Goal: Check status: Check status

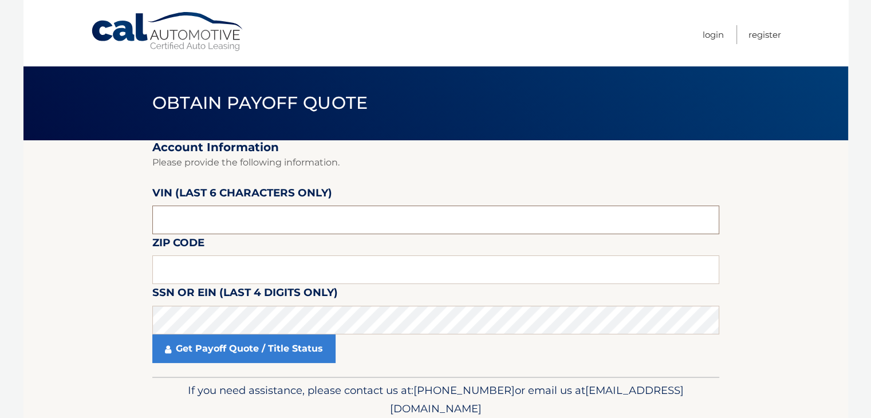
click at [177, 209] on input "text" at bounding box center [435, 219] width 567 height 29
type input "926578"
click at [200, 270] on input "text" at bounding box center [435, 269] width 567 height 29
type input "11731"
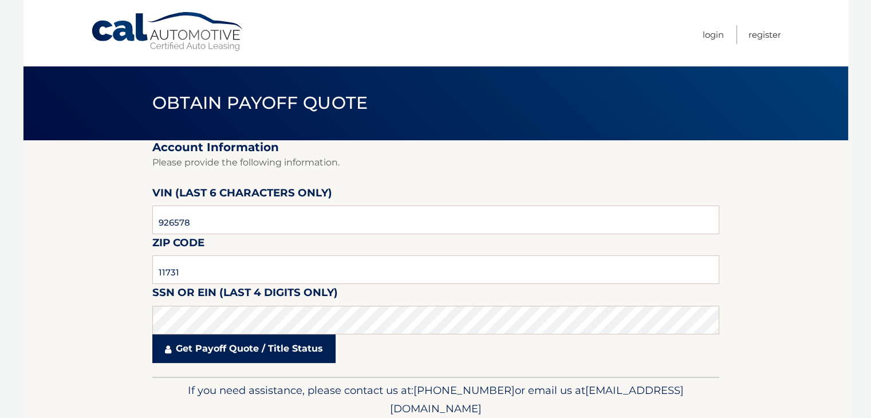
click at [230, 346] on link "Get Payoff Quote / Title Status" at bounding box center [243, 348] width 183 height 29
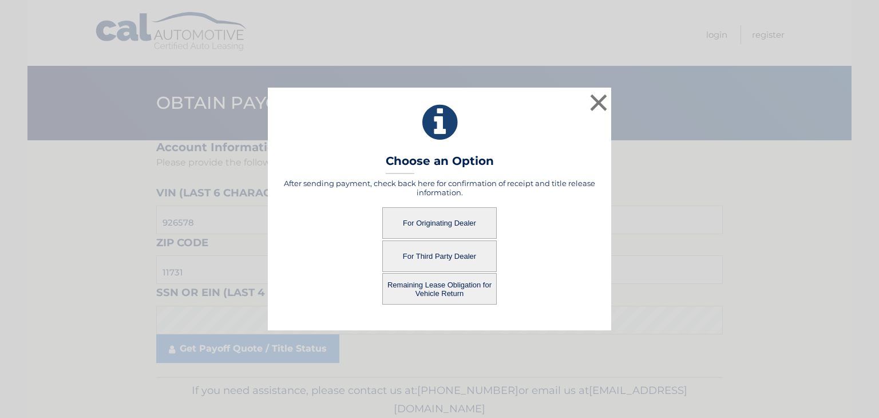
click at [447, 227] on button "For Originating Dealer" at bounding box center [439, 222] width 114 height 31
click at [444, 223] on button "For Originating Dealer" at bounding box center [439, 222] width 114 height 31
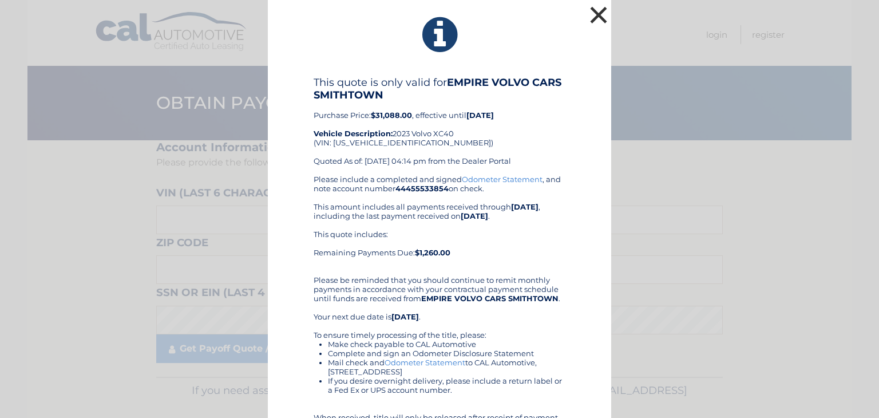
click at [600, 13] on button "×" at bounding box center [598, 14] width 23 height 23
